Goal: Task Accomplishment & Management: Manage account settings

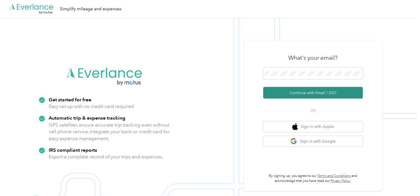
click at [289, 96] on button "Continue with Email / SSO" at bounding box center [312, 93] width 99 height 12
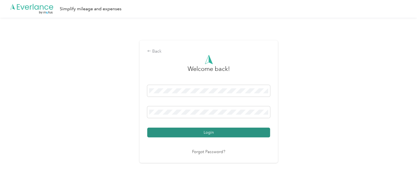
click at [224, 132] on button "Login" at bounding box center [208, 132] width 123 height 10
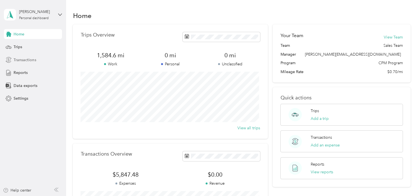
click at [17, 61] on span "Transactions" at bounding box center [25, 60] width 22 height 6
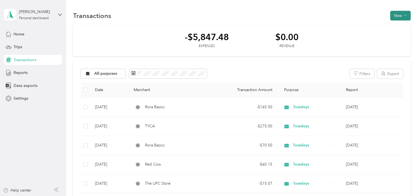
click at [399, 15] on button "New" at bounding box center [400, 16] width 20 height 10
click at [395, 27] on span "Expense" at bounding box center [396, 26] width 15 height 6
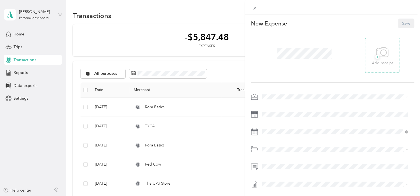
click at [377, 51] on icon at bounding box center [382, 52] width 12 height 15
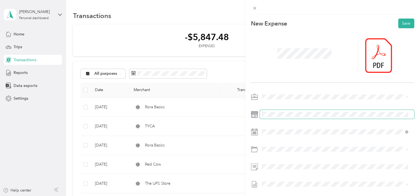
click at [285, 116] on span at bounding box center [337, 114] width 154 height 9
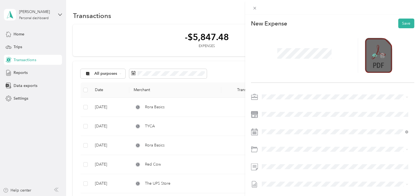
click at [372, 54] on icon at bounding box center [374, 55] width 5 height 3
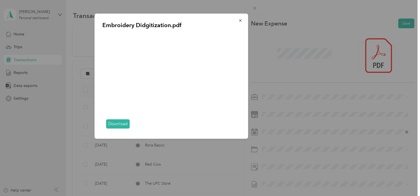
click at [295, 64] on div "Embroidery Didgitization.pdf Download" at bounding box center [286, 77] width 153 height 127
click at [276, 119] on div "Embroidery Didgitization.pdf Download" at bounding box center [286, 77] width 153 height 127
click at [273, 114] on div "Embroidery Didgitization.pdf Download" at bounding box center [286, 77] width 153 height 127
click at [239, 20] on icon "button" at bounding box center [240, 21] width 4 height 4
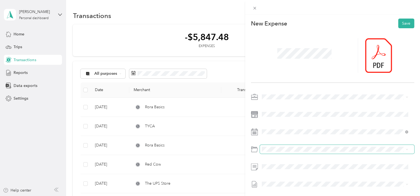
click at [271, 146] on span at bounding box center [337, 149] width 154 height 9
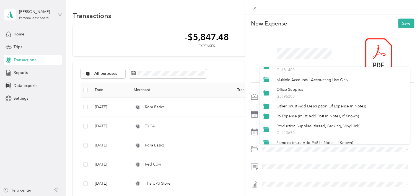
scroll to position [219, 0]
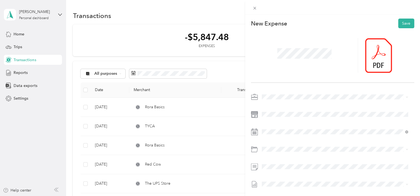
click at [292, 114] on div "Po Expense (must Add Po# In Notes, If Known)" at bounding box center [341, 113] width 130 height 6
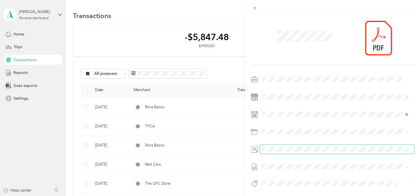
scroll to position [22, 0]
click at [280, 165] on span at bounding box center [337, 166] width 154 height 9
click at [273, 178] on span "[DATE]" at bounding box center [267, 180] width 12 height 6
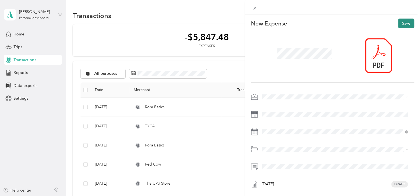
click at [398, 25] on button "Save" at bounding box center [406, 24] width 16 height 10
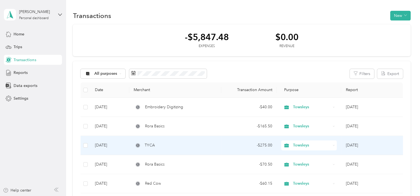
click at [150, 145] on span "TYCA" at bounding box center [150, 145] width 10 height 6
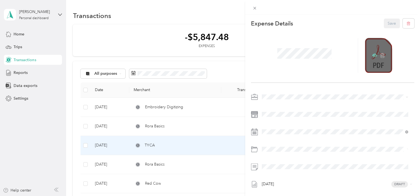
click at [372, 53] on icon at bounding box center [374, 55] width 5 height 5
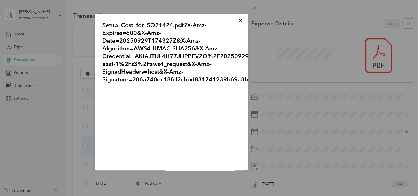
scroll to position [27, 0]
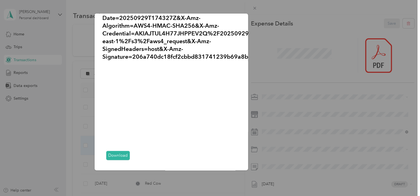
click at [271, 15] on div "Setup_Cost_for_SO21424.pdf?X-Amz-Expires=600&X-Amz-Date=20250929T174327Z&X-Amz-…" at bounding box center [286, 93] width 153 height 158
click at [274, 49] on div "Setup_Cost_for_SO21424.pdf?X-Amz-Expires=600&X-Amz-Date=20250929T174327Z&X-Amz-…" at bounding box center [286, 93] width 153 height 158
click at [269, 115] on div "Setup_Cost_for_SO21424.pdf?X-Amz-Expires=600&X-Amz-Date=20250929T174327Z&X-Amz-…" at bounding box center [286, 93] width 153 height 158
click at [254, 7] on div at bounding box center [210, 98] width 420 height 196
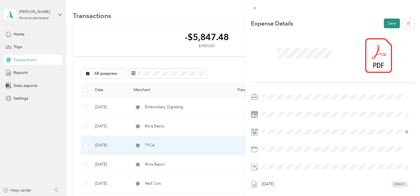
click at [390, 22] on button "Save" at bounding box center [391, 24] width 16 height 10
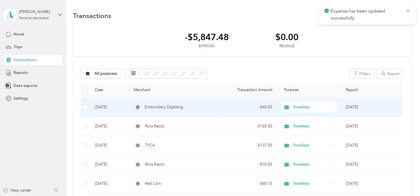
click at [114, 107] on td "[DATE]" at bounding box center [109, 107] width 39 height 19
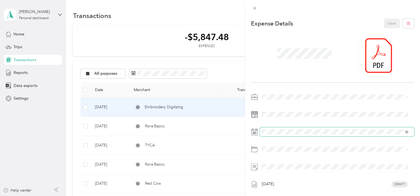
click at [280, 134] on span at bounding box center [337, 131] width 154 height 9
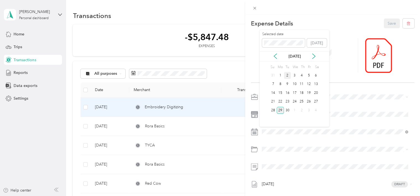
click at [286, 75] on div "2" at bounding box center [287, 75] width 7 height 7
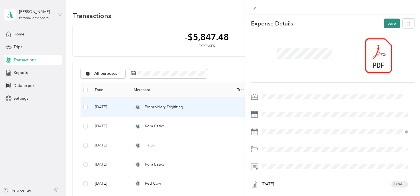
click at [385, 27] on button "Save" at bounding box center [391, 24] width 16 height 10
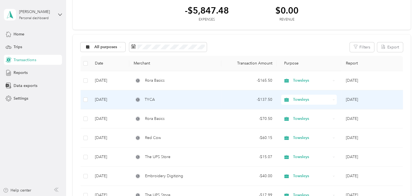
scroll to position [26, 0]
